Goal: Transaction & Acquisition: Purchase product/service

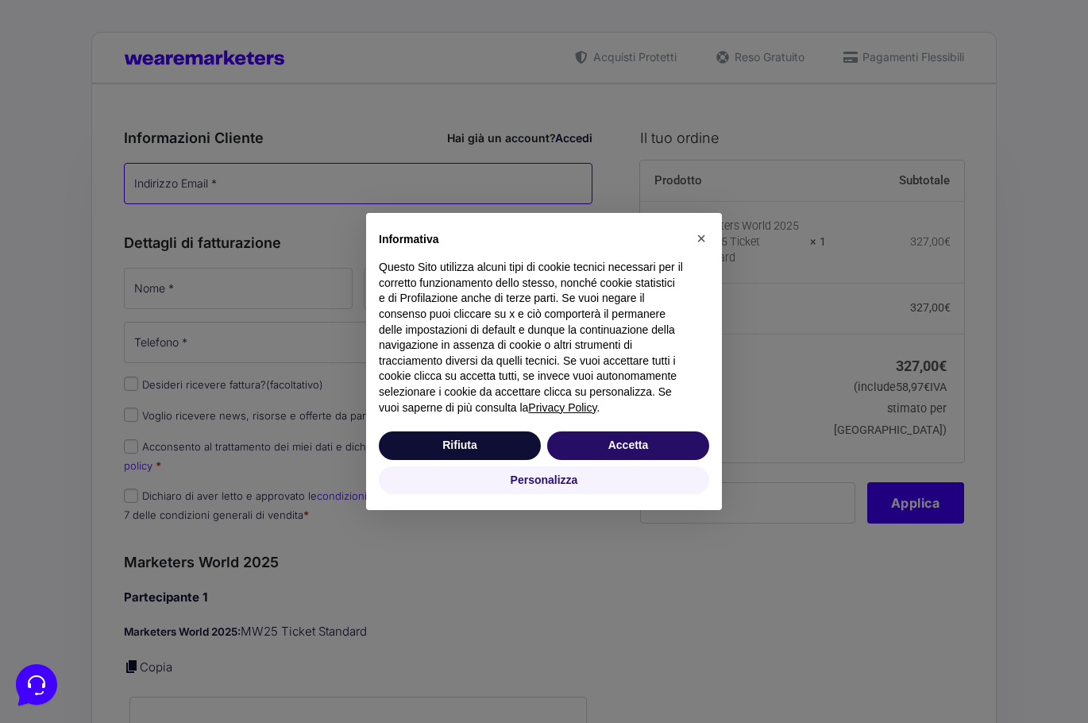
type input "[PERSON_NAME][EMAIL_ADDRESS][DOMAIN_NAME]"
click at [645, 445] on button "Accetta" at bounding box center [628, 445] width 162 height 29
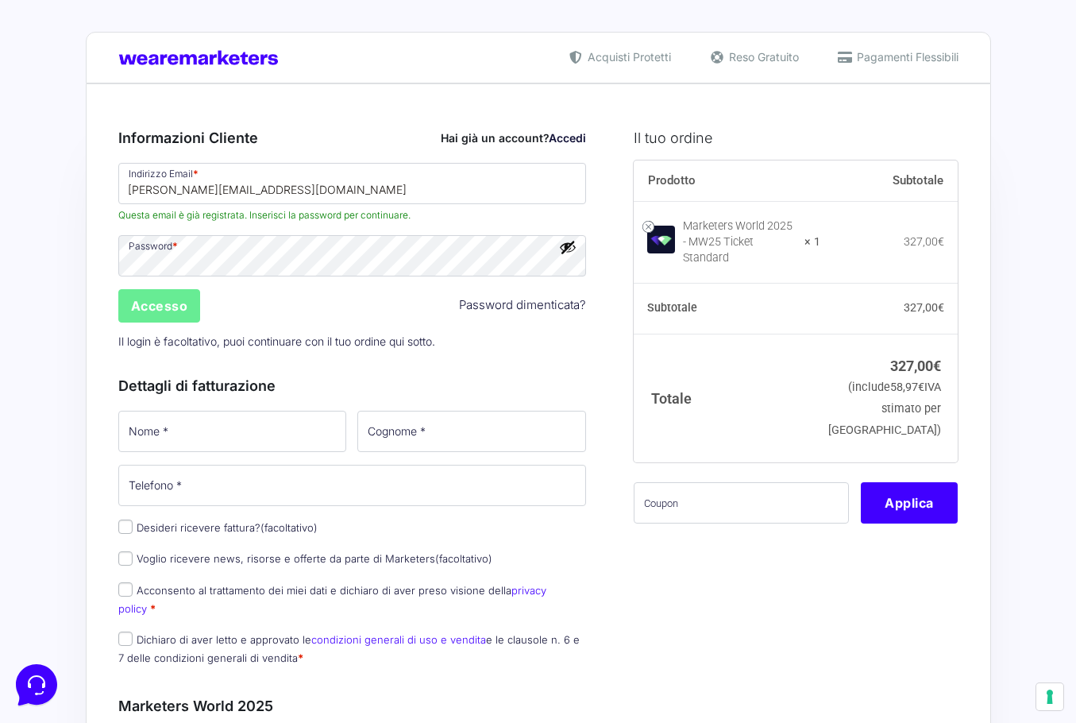
click at [922, 401] on small "(include 58,97 € IVA stimato per [GEOGRAPHIC_DATA])" at bounding box center [885, 409] width 113 height 56
click at [178, 306] on input "Accesso" at bounding box center [159, 305] width 83 height 33
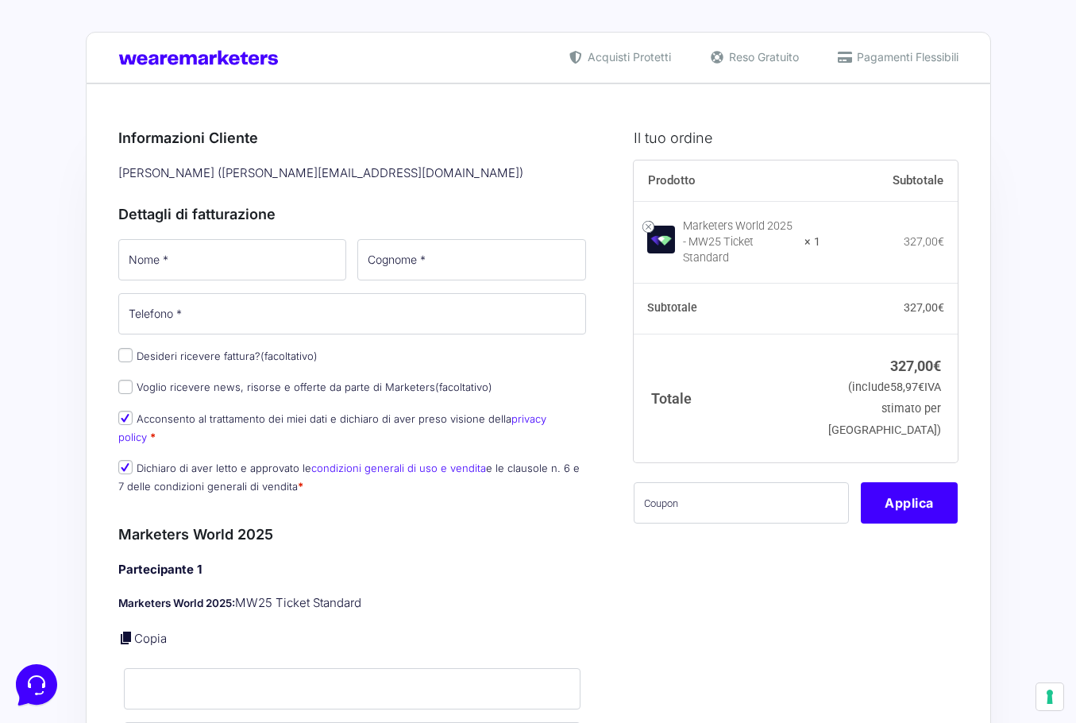
click at [237, 286] on div "Nome * Cognome * Telefono * Desideri ricevere fattura? (facoltativo) Ragione So…" at bounding box center [353, 371] width 480 height 269
click at [238, 259] on input "Nome *" at bounding box center [232, 259] width 229 height 41
type input "Alessandro"
click at [444, 261] on input "Cognome *" at bounding box center [471, 259] width 229 height 41
type input "Desilvio"
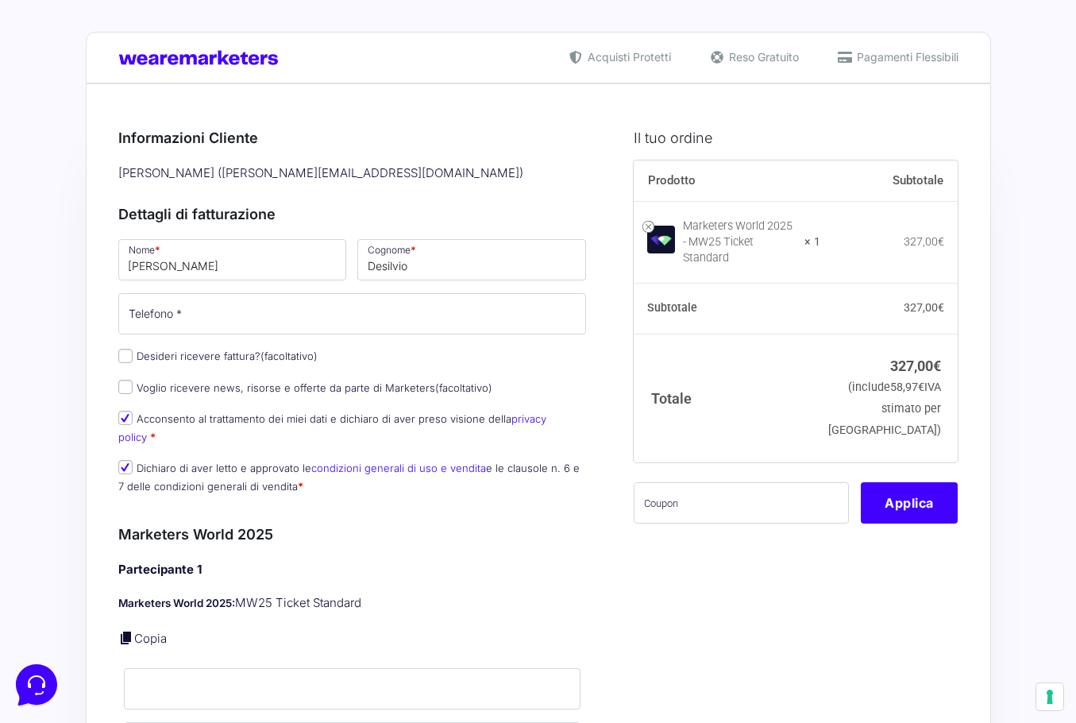
drag, startPoint x: 898, startPoint y: 477, endPoint x: 804, endPoint y: 201, distance: 291.4
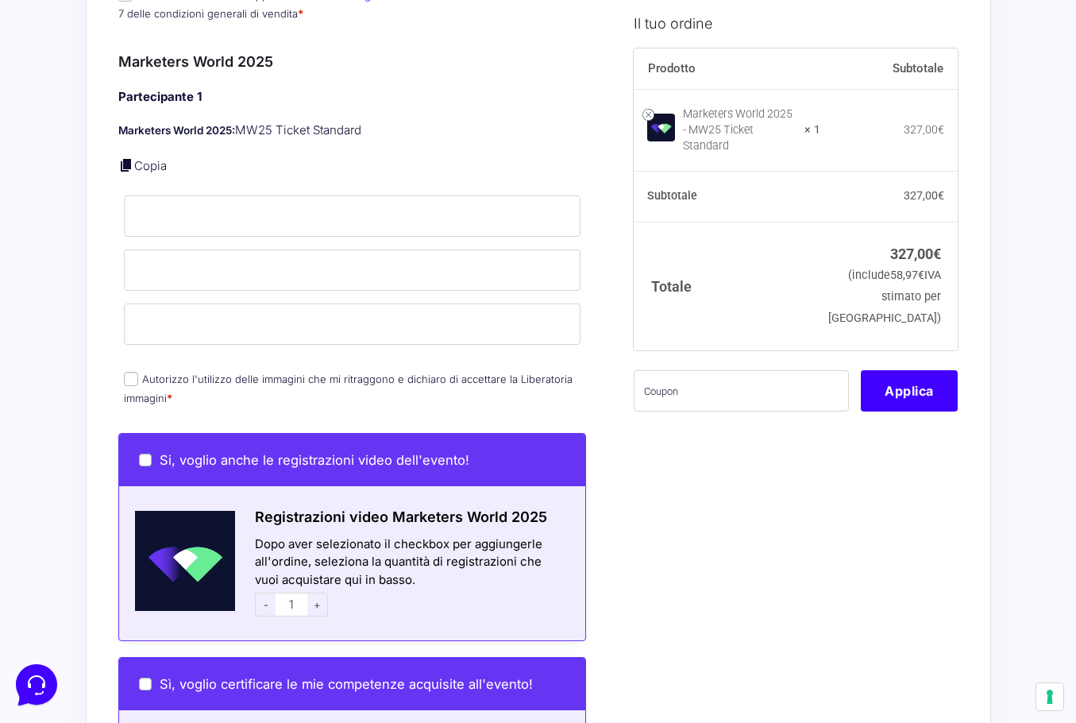
scroll to position [477, 0]
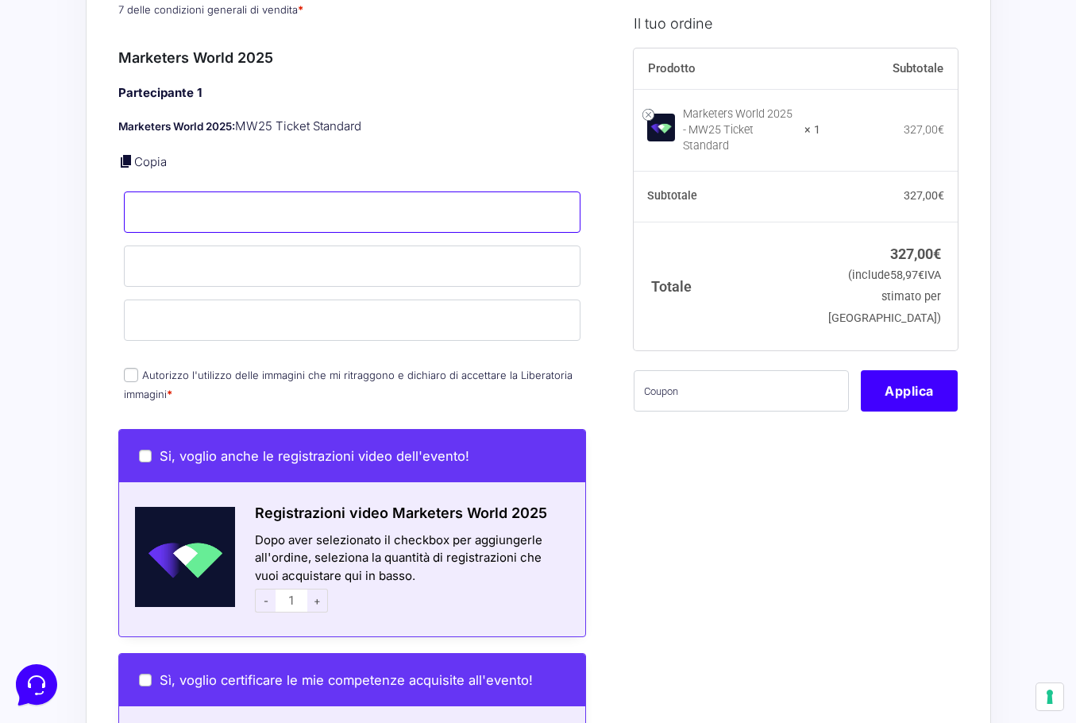
click at [167, 207] on input "Nome *" at bounding box center [353, 211] width 458 height 41
click at [247, 163] on div "Partecipante 1 Marketers World 2025: MW25 Ticket Standard Copia Nome * Cognome …" at bounding box center [352, 244] width 469 height 321
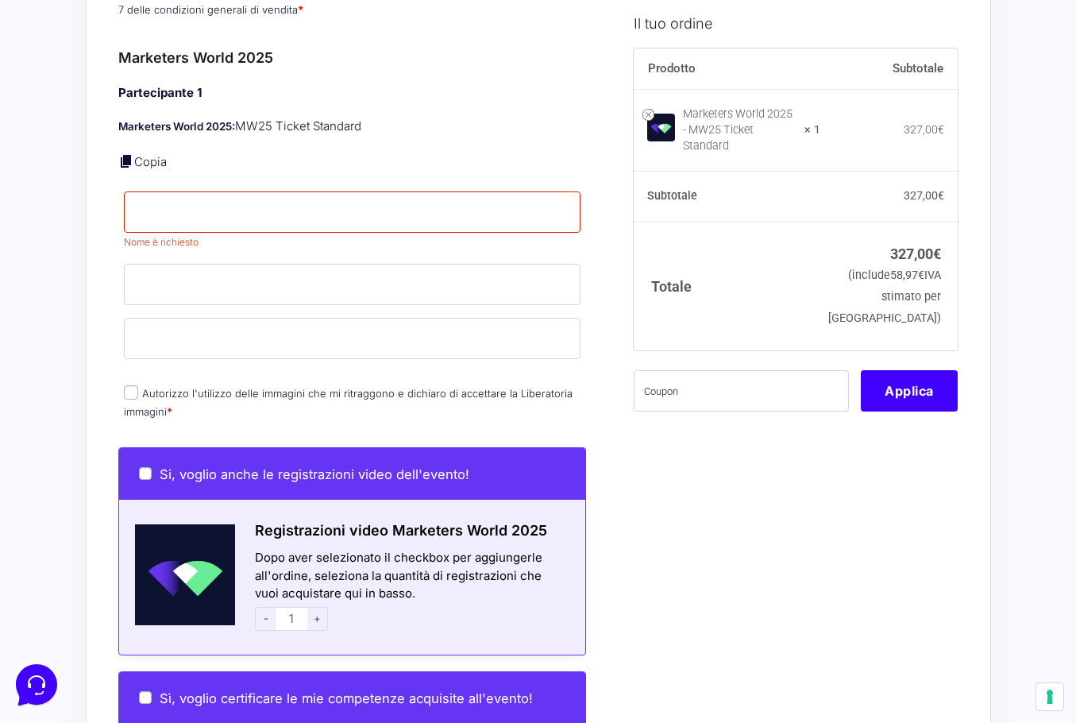
click at [276, 133] on div "Partecipante 1 Marketers World 2025: MW25 Ticket Standard Copia Nome * Nome è r…" at bounding box center [352, 253] width 469 height 339
click at [139, 153] on p "Copia" at bounding box center [352, 162] width 469 height 18
click at [143, 154] on link "Copia" at bounding box center [150, 161] width 33 height 15
type input "Alessandro"
type input "Desilvio"
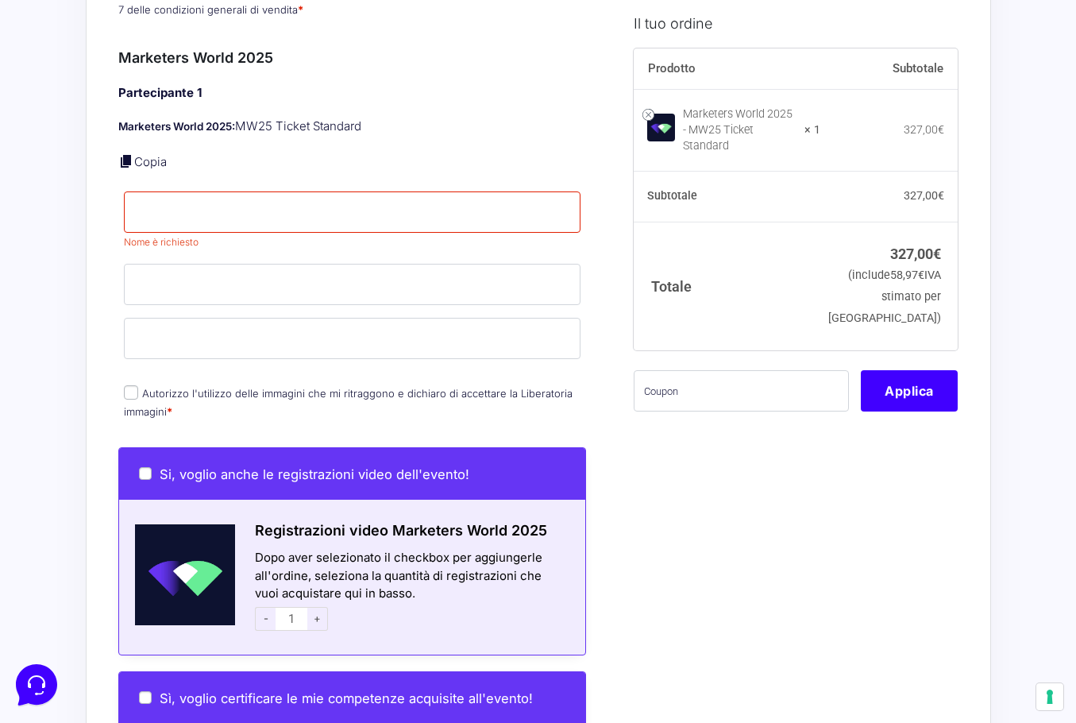
type input "[PERSON_NAME][EMAIL_ADDRESS][DOMAIN_NAME]"
click at [133, 382] on p "Autorizzo l'utilizzo delle immagini che mi ritraggono e dichiaro di accettare l…" at bounding box center [352, 402] width 469 height 41
click at [133, 385] on input "Autorizzo l'utilizzo delle immagini che mi ritraggono e dichiaro di accettare l…" at bounding box center [131, 392] width 14 height 14
checkbox input "true"
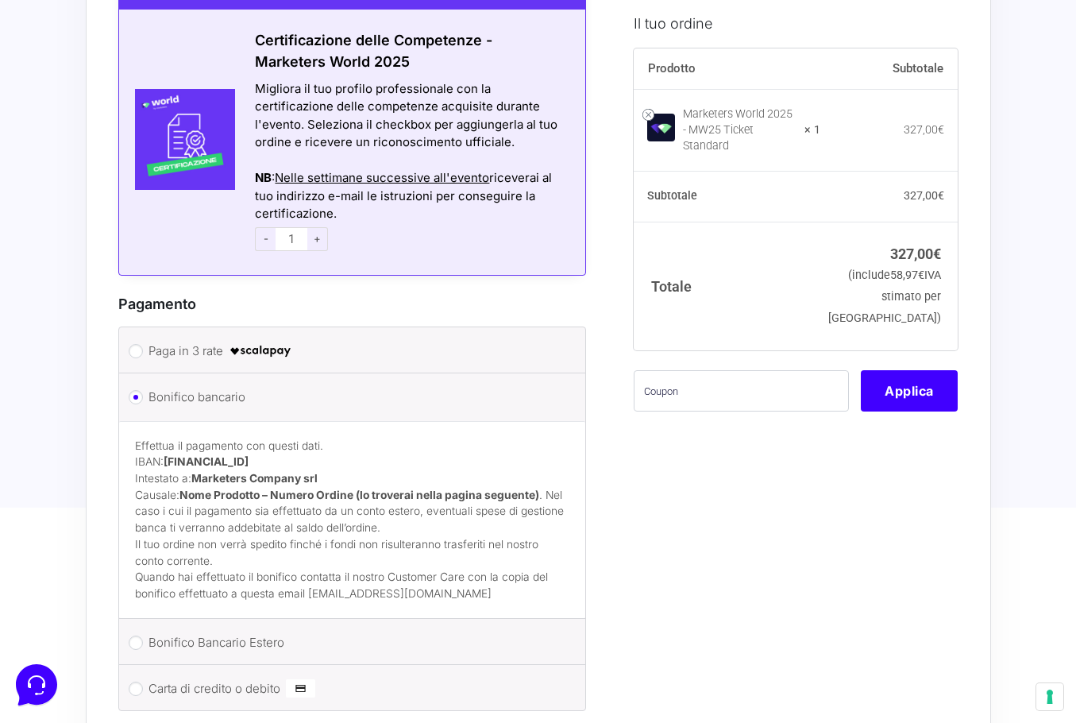
scroll to position [1351, 0]
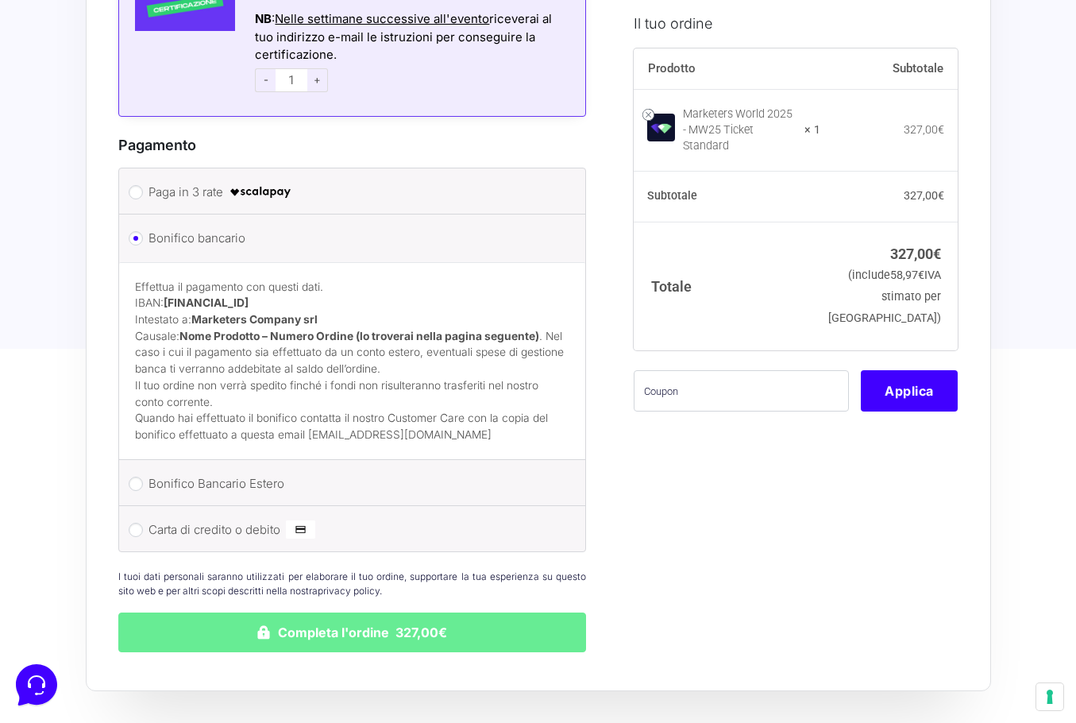
click at [238, 183] on img at bounding box center [261, 192] width 64 height 19
click at [143, 185] on input "Paga in 3 rate" at bounding box center [136, 192] width 14 height 14
radio input "true"
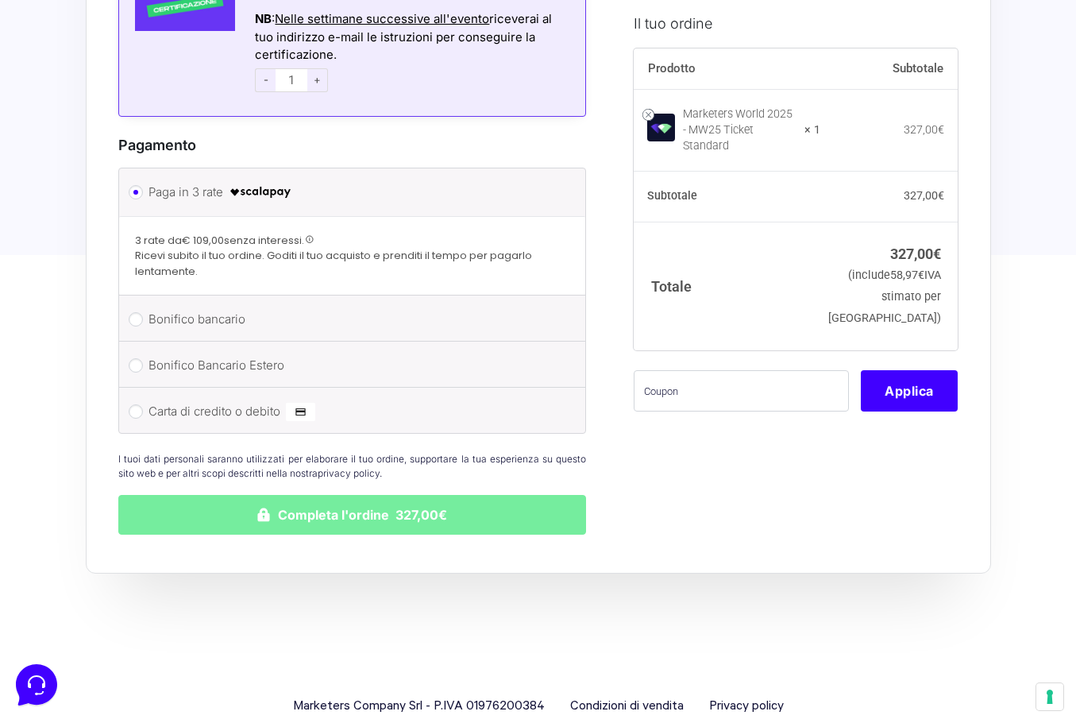
click at [379, 503] on button "Completa l'ordine 327,00€" at bounding box center [352, 515] width 469 height 40
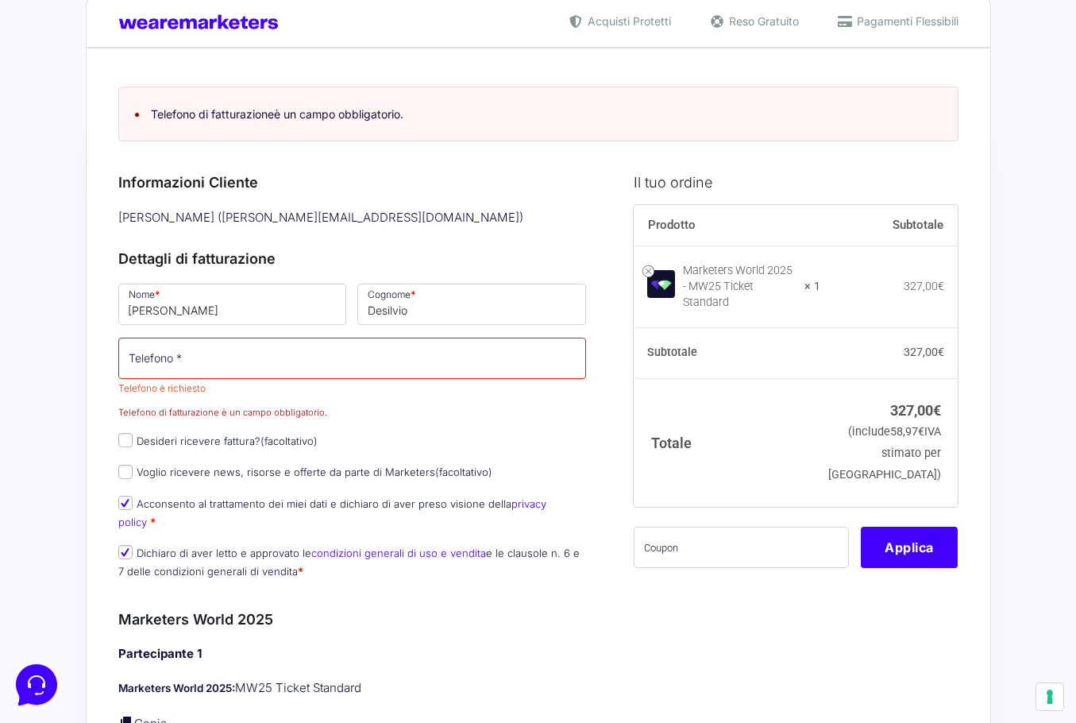
scroll to position [30, 0]
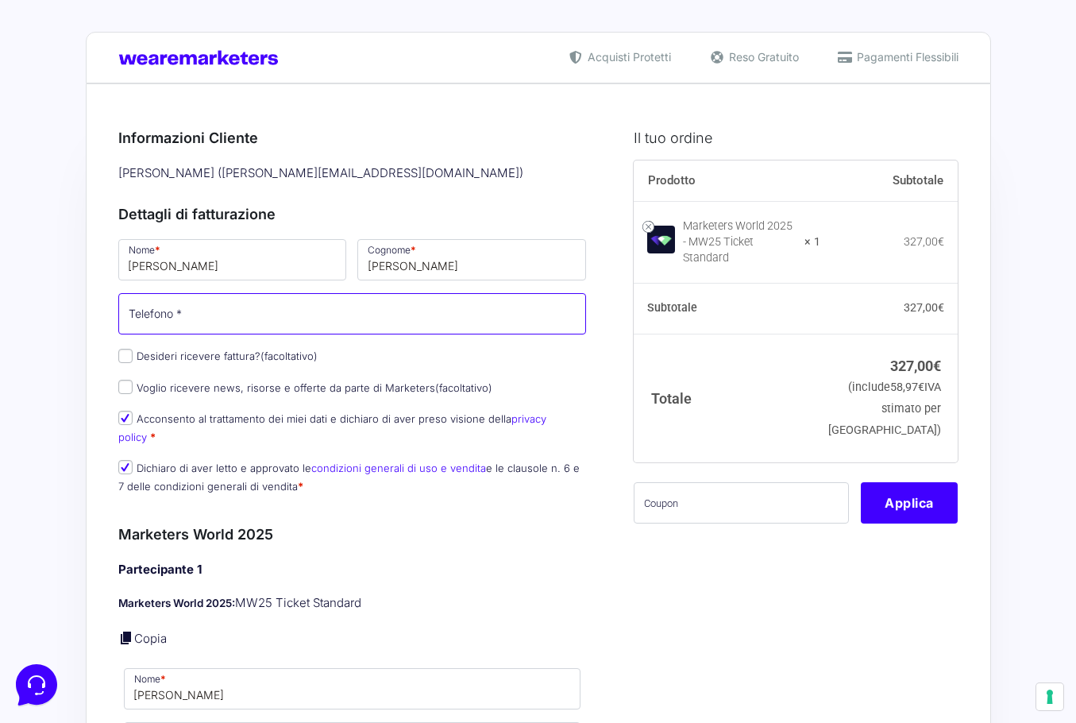
click at [289, 319] on input "Telefono *" at bounding box center [352, 313] width 469 height 41
click at [201, 312] on input "Telefono *" at bounding box center [352, 313] width 469 height 41
type input "+393460937314"
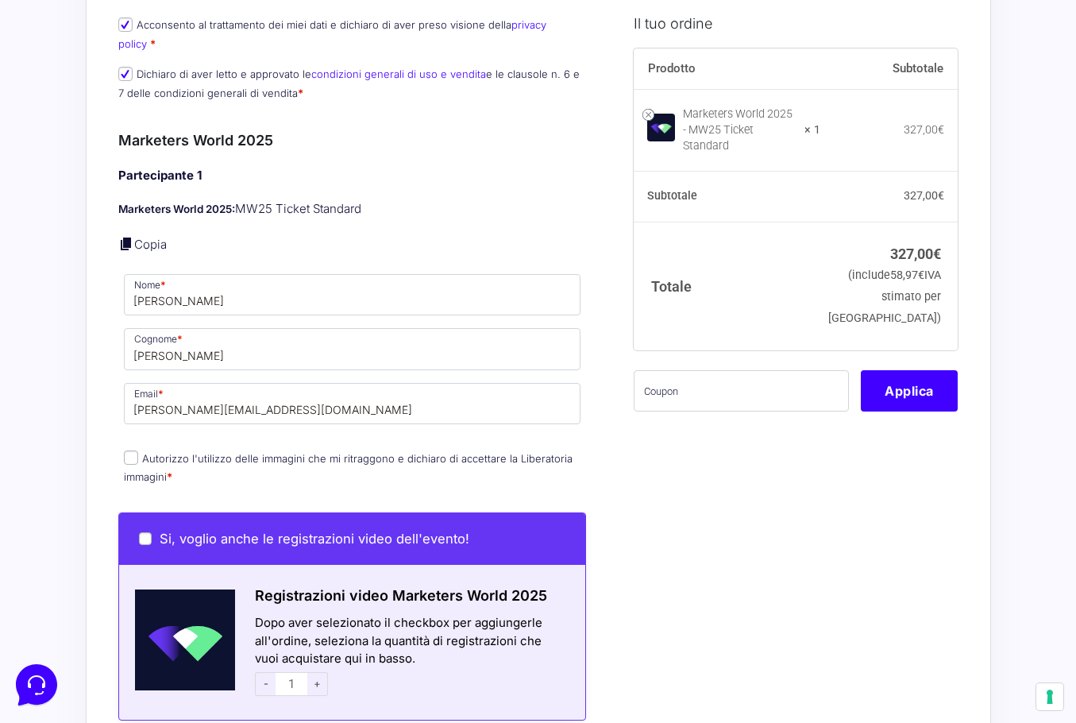
scroll to position [397, 0]
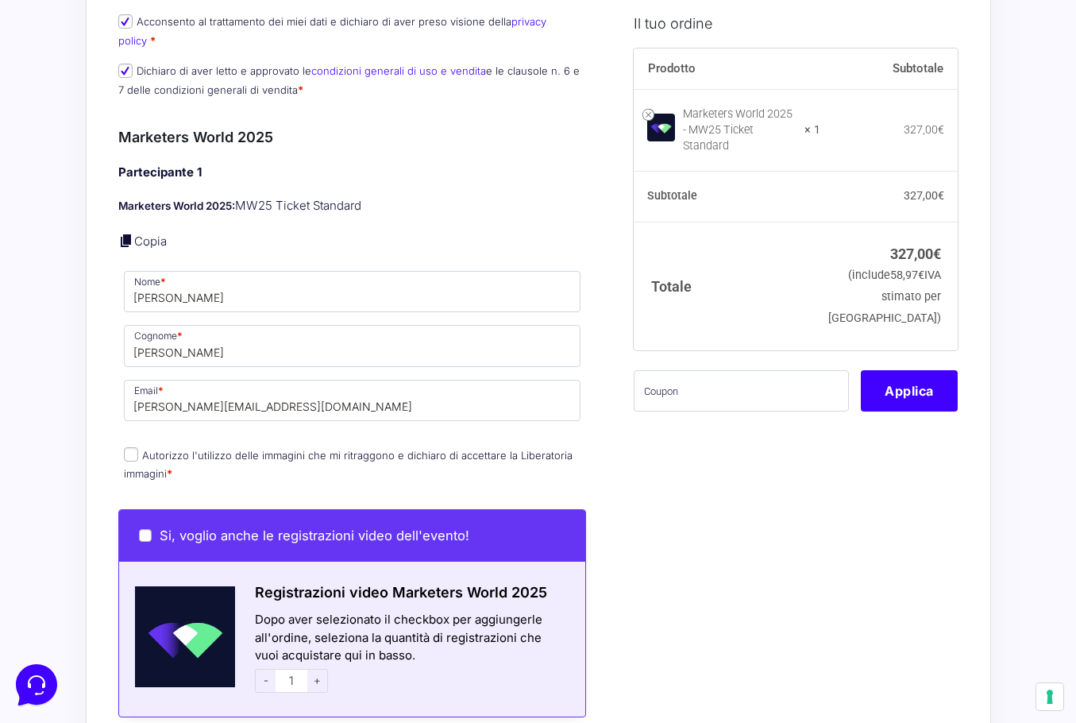
click at [143, 425] on div "Partecipante 1 Marketers World 2025: MW25 Ticket Standard Copia Nome * Alessand…" at bounding box center [352, 325] width 469 height 322
click at [134, 447] on input "Autorizzo l'utilizzo delle immagini che mi ritraggono e dichiaro di accettare l…" at bounding box center [131, 454] width 14 height 14
checkbox input "true"
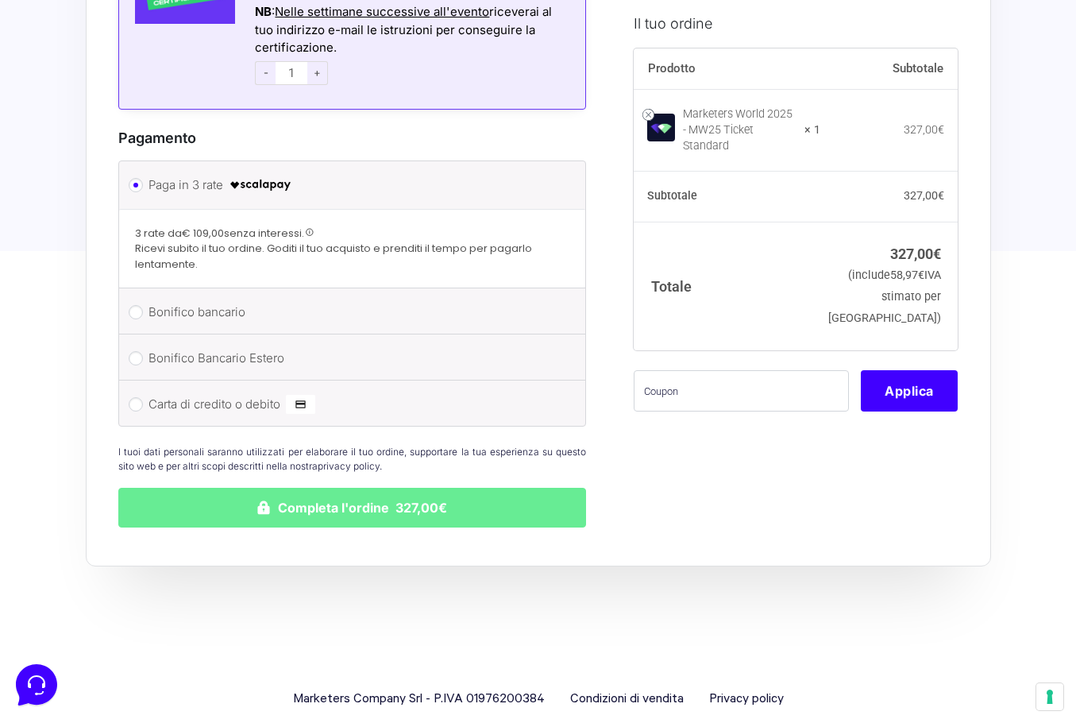
scroll to position [1350, 0]
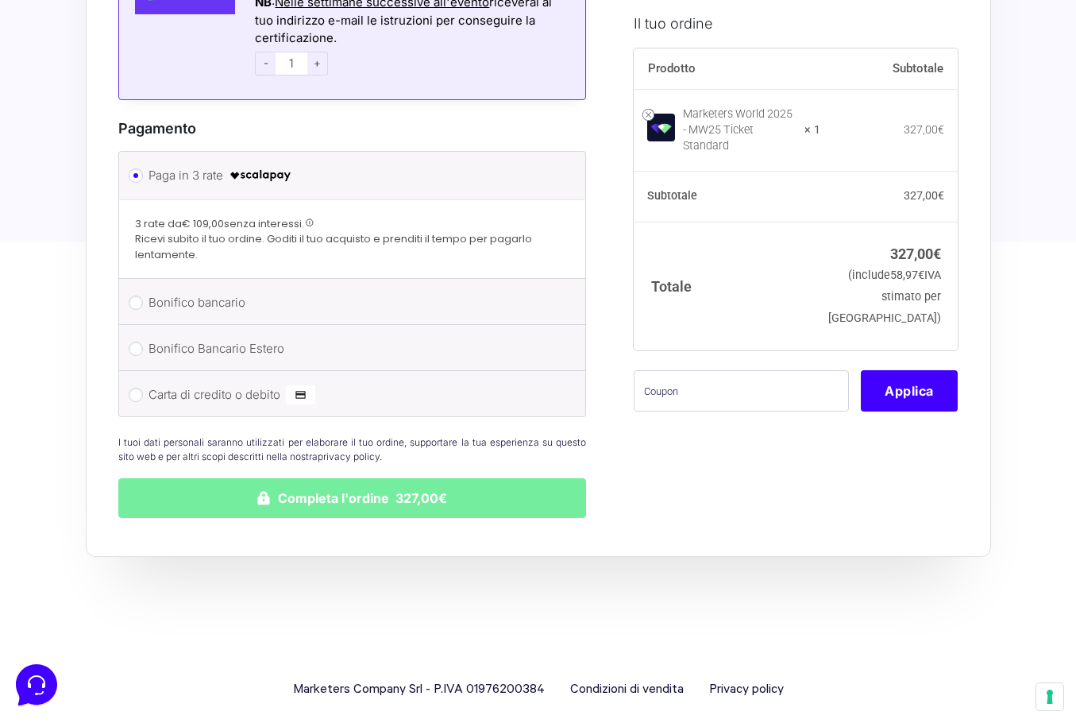
click at [357, 480] on button "Completa l'ordine 327,00€" at bounding box center [352, 498] width 469 height 40
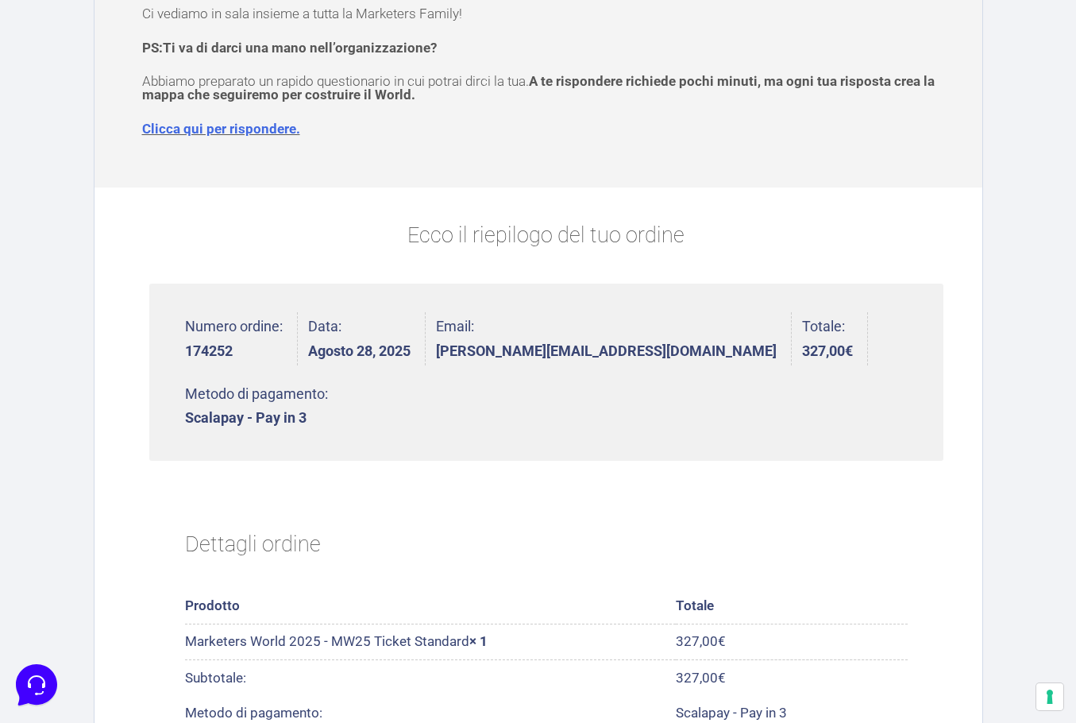
scroll to position [238, 0]
